Goal: Information Seeking & Learning: Learn about a topic

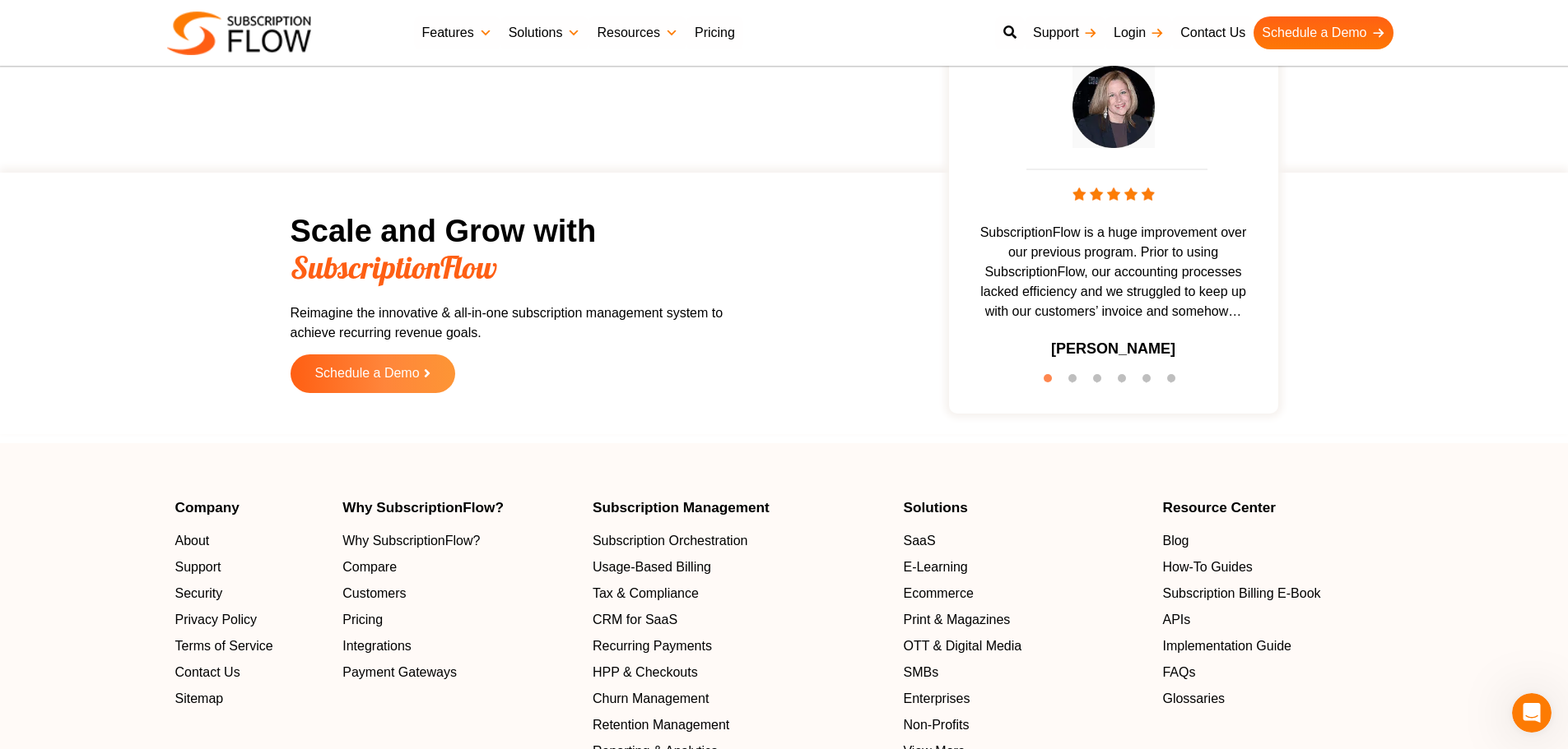
scroll to position [5264, 0]
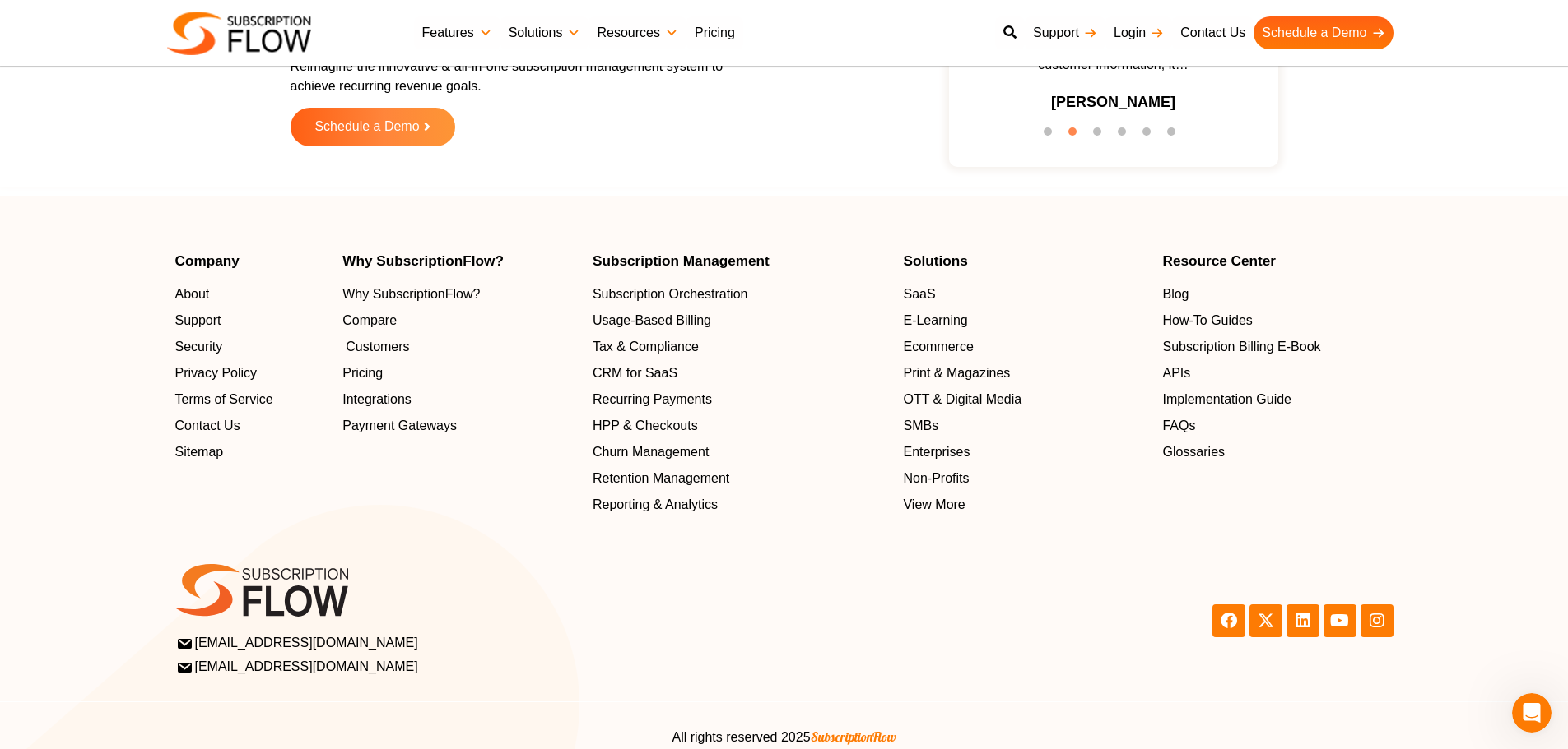
click at [392, 343] on span "Customers" at bounding box center [377, 347] width 63 height 19
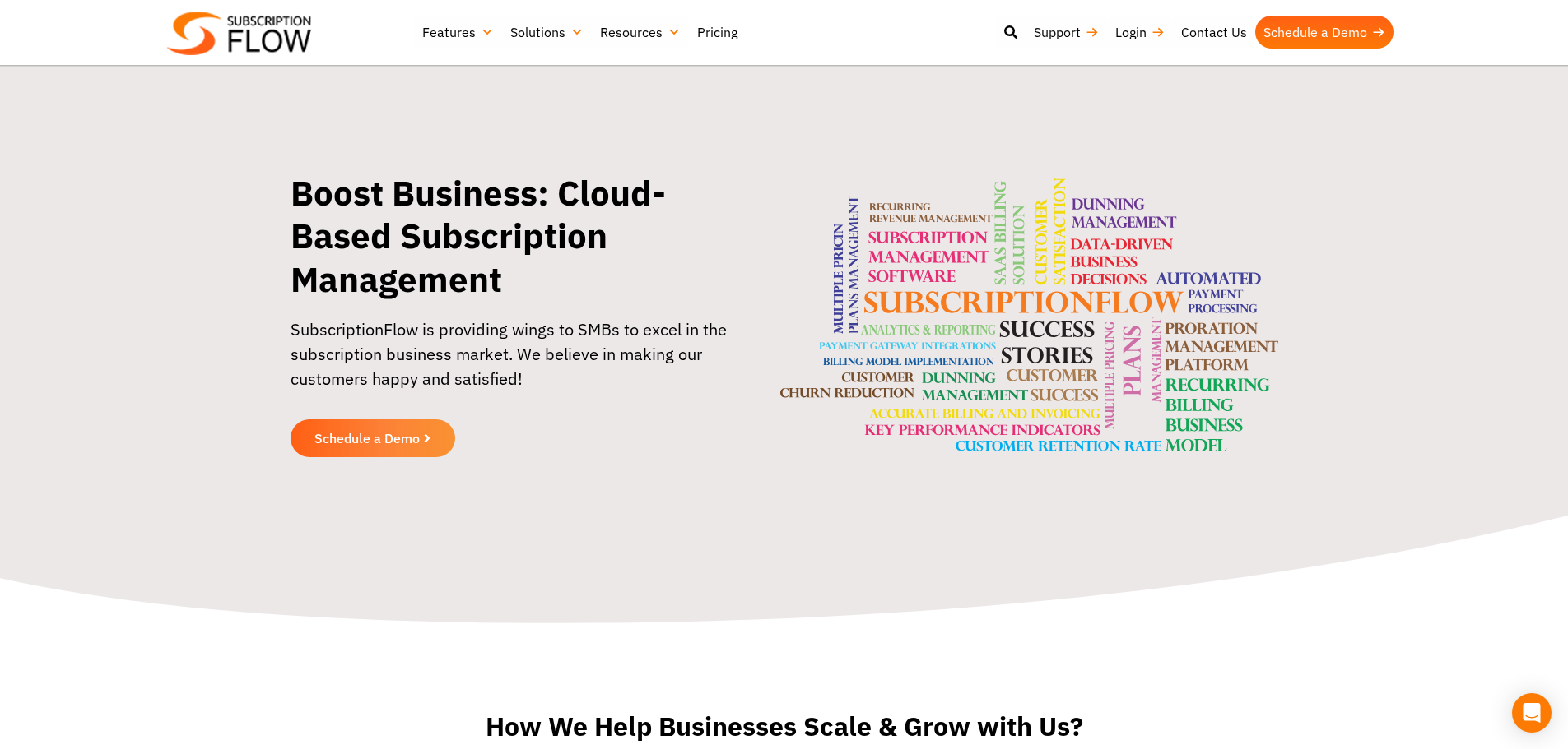
click at [721, 38] on link "Pricing" at bounding box center [717, 32] width 57 height 33
